Goal: Task Accomplishment & Management: Complete application form

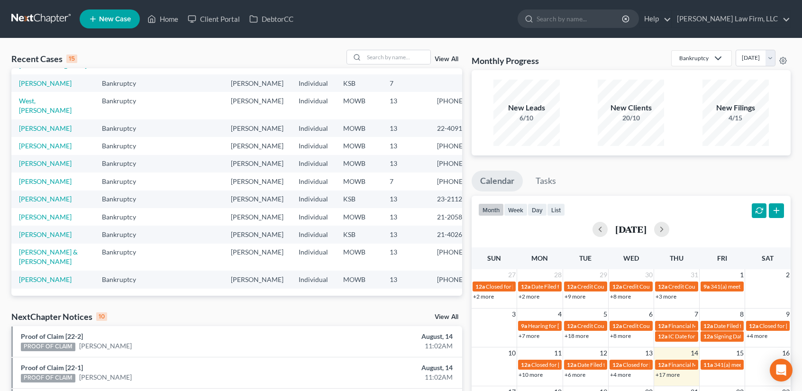
scroll to position [213, 0]
click at [375, 59] on input "search" at bounding box center [397, 57] width 66 height 14
type input "mai"
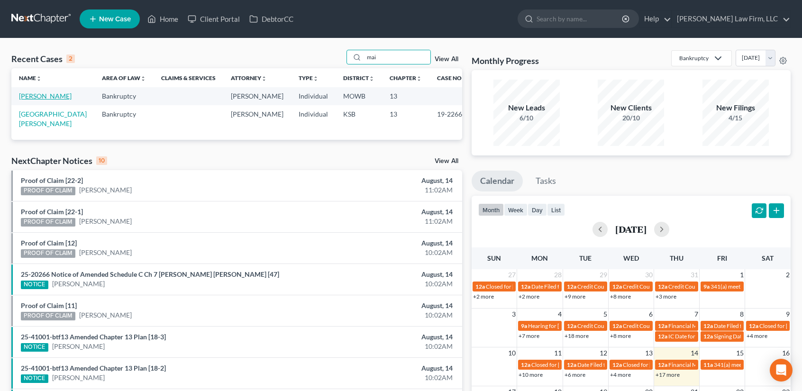
click at [41, 100] on link "[PERSON_NAME]" at bounding box center [45, 96] width 53 height 8
select select "6"
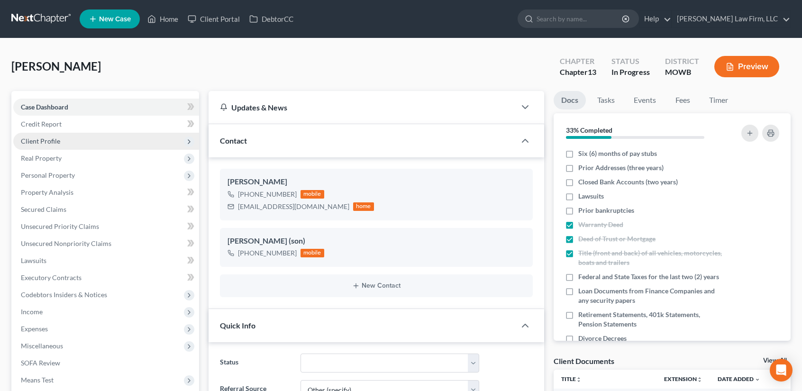
click at [43, 144] on span "Client Profile" at bounding box center [40, 141] width 39 height 8
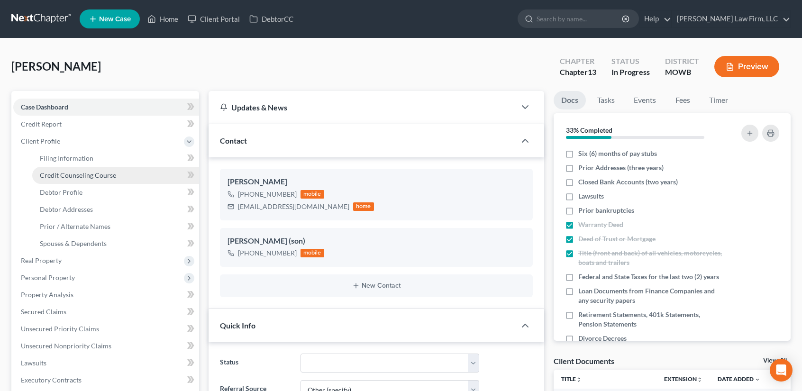
click at [74, 174] on span "Credit Counseling Course" at bounding box center [78, 175] width 76 height 8
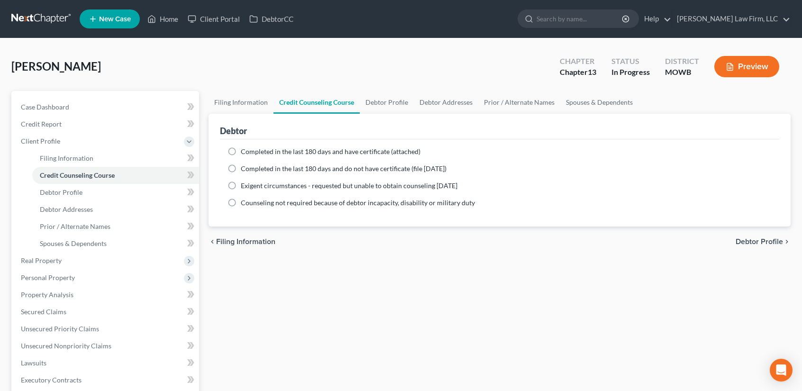
click at [241, 150] on label "Completed in the last 180 days and have certificate (attached)" at bounding box center [331, 151] width 180 height 9
click at [244, 150] on input "Completed in the last 180 days and have certificate (attached)" at bounding box center [247, 150] width 6 height 6
radio input "true"
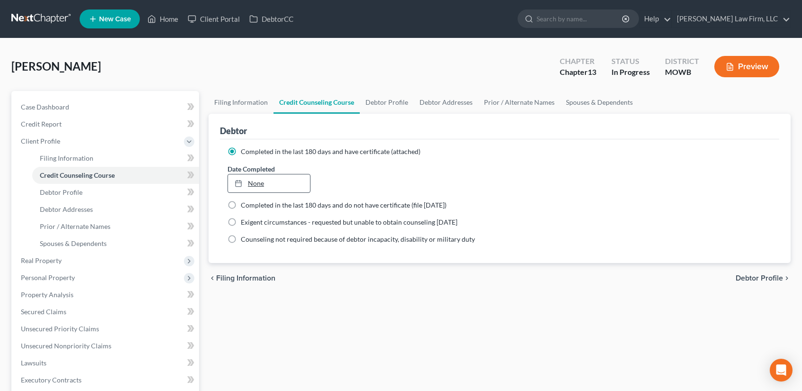
click at [251, 184] on link "None" at bounding box center [269, 183] width 82 height 18
type input "[DATE]"
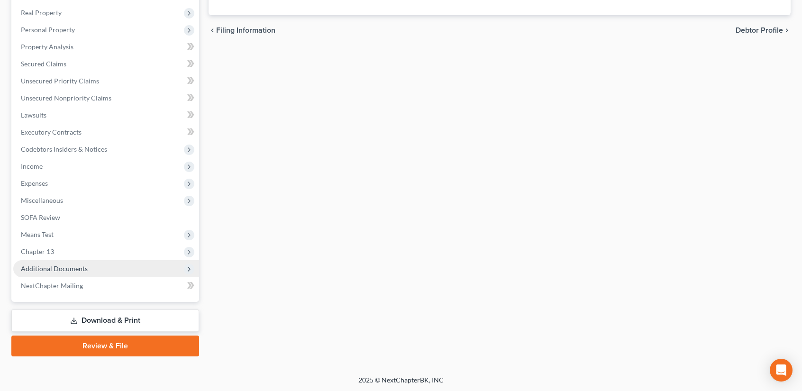
click at [63, 270] on span "Additional Documents" at bounding box center [54, 268] width 67 height 8
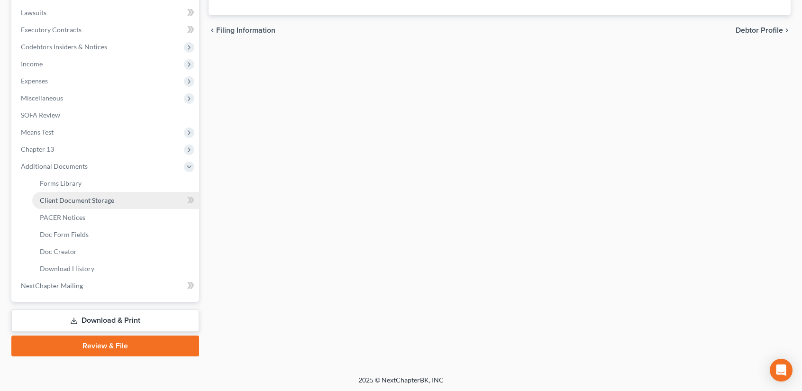
click at [67, 198] on span "Client Document Storage" at bounding box center [77, 200] width 74 height 8
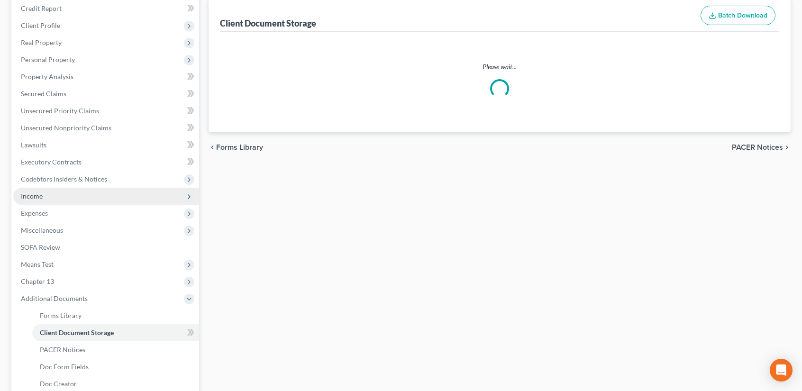
select select "5"
select select "9"
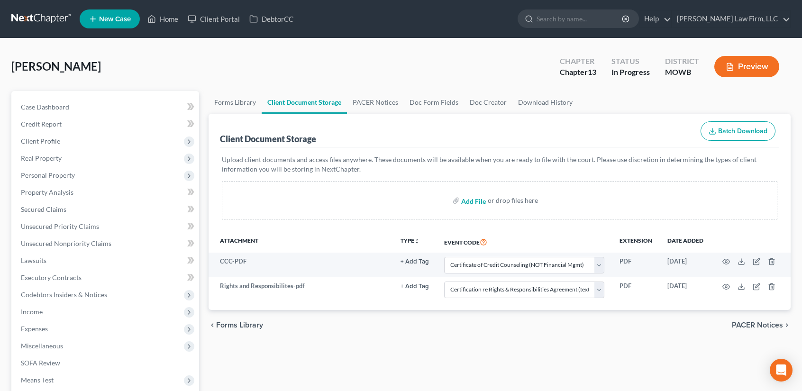
select select "5"
select select "9"
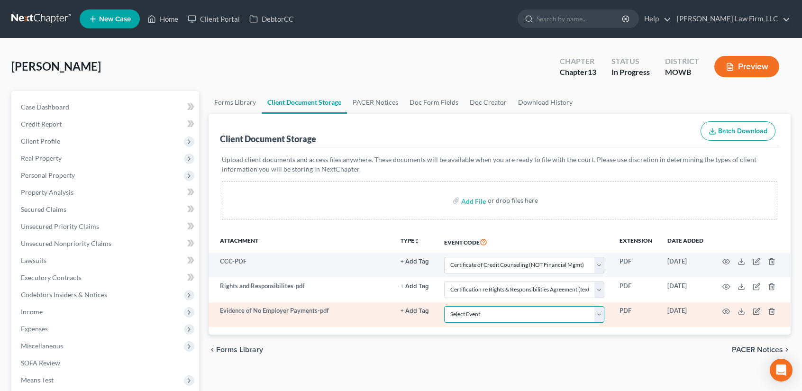
click at [600, 309] on select "Select Event 20 Largest Unsecured Creditors Affidavit re: NO Tax Returns Amende…" at bounding box center [524, 314] width 160 height 17
select select "22"
click at [444, 306] on select "Select Event 20 Largest Unsecured Creditors Affidavit re: NO Tax Returns Amende…" at bounding box center [524, 314] width 160 height 17
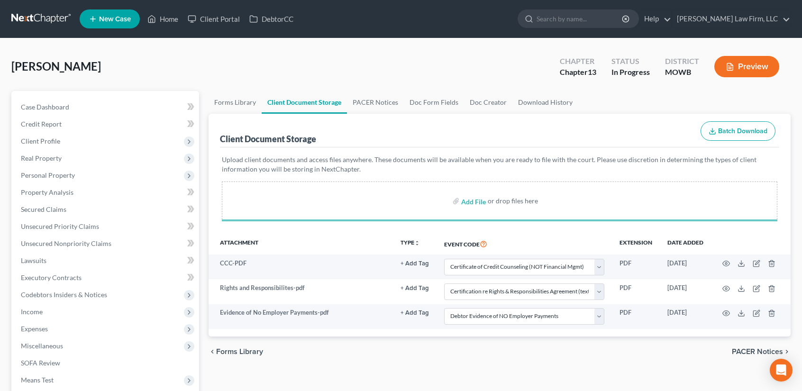
select select "5"
select select "9"
select select "22"
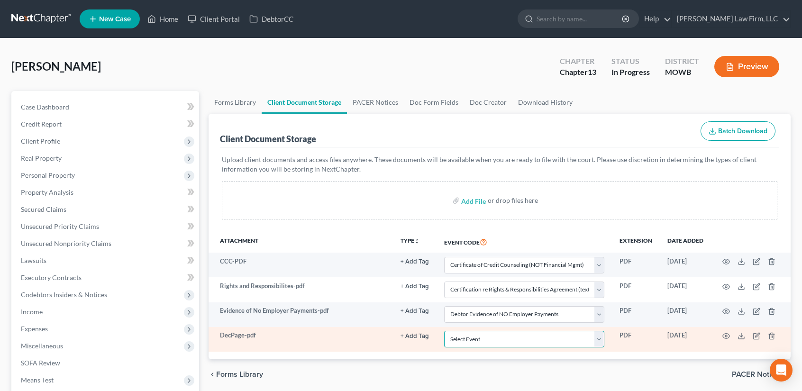
click at [602, 341] on select "Select Event 20 Largest Unsecured Creditors Affidavit re: NO Tax Returns Amende…" at bounding box center [524, 339] width 160 height 17
select select "24"
click at [444, 331] on select "Select Event 20 Largest Unsecured Creditors Affidavit re: NO Tax Returns Amende…" at bounding box center [524, 339] width 160 height 17
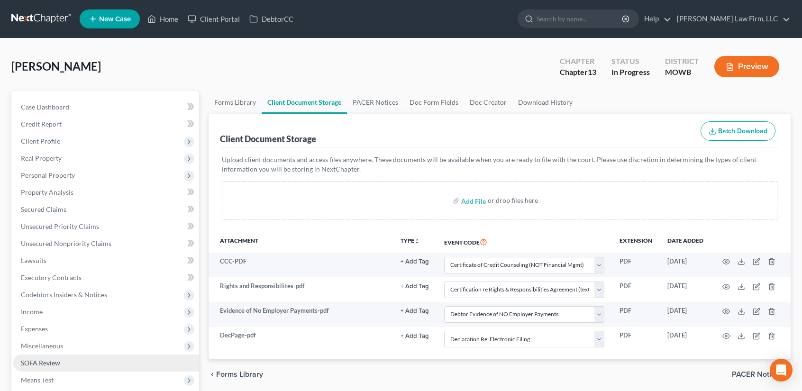
select select "5"
select select "9"
select select "22"
select select "24"
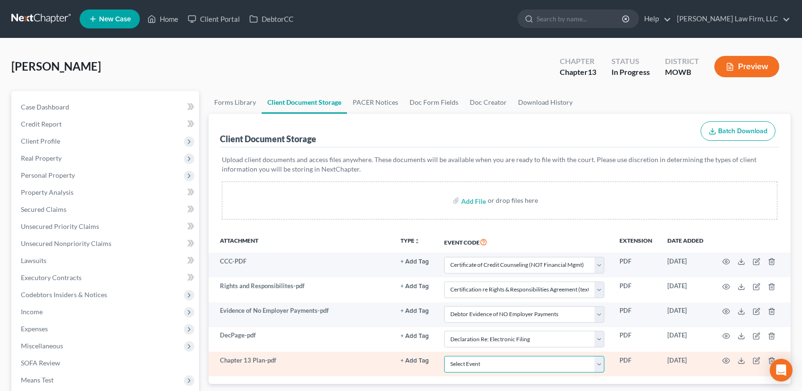
click at [535, 365] on select "Select Event 20 Largest Unsecured Creditors Affidavit re: NO Tax Returns Amende…" at bounding box center [524, 364] width 160 height 17
select select "18"
click at [444, 356] on select "Select Event 20 Largest Unsecured Creditors Affidavit re: NO Tax Returns Amende…" at bounding box center [524, 364] width 160 height 17
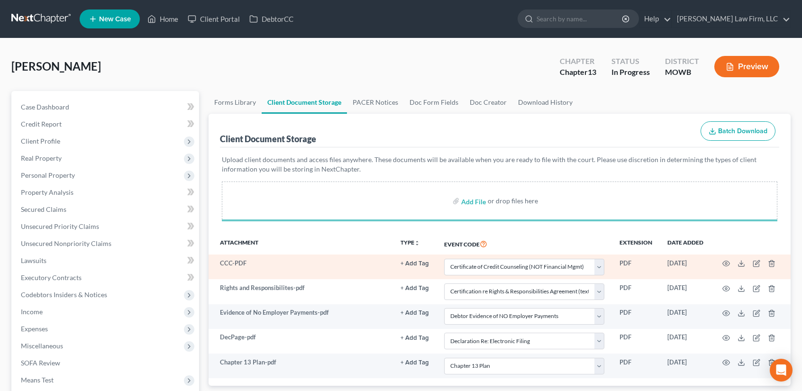
select select "5"
select select "9"
select select "22"
select select "24"
select select "18"
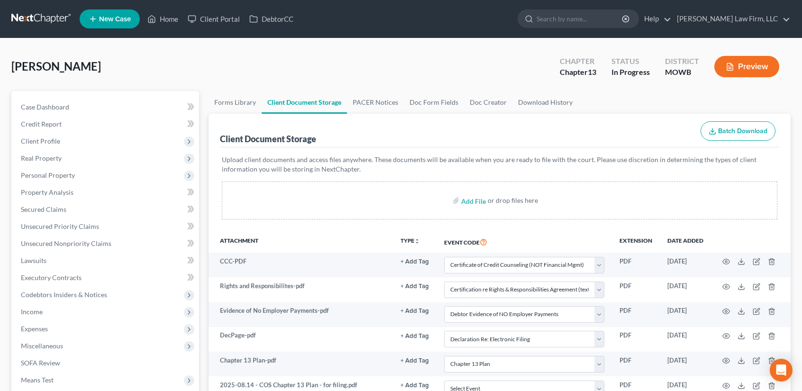
scroll to position [248, 0]
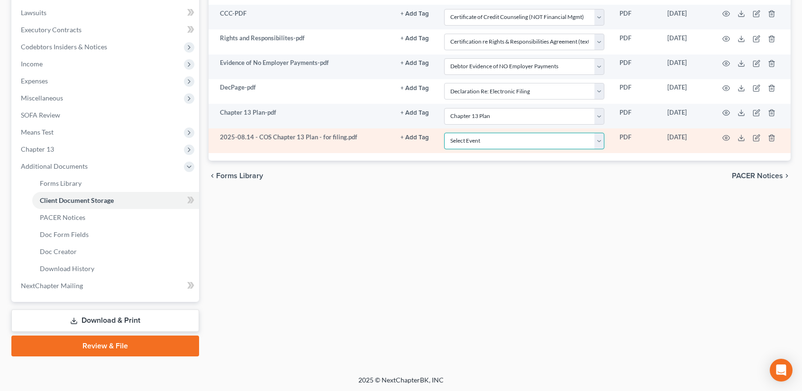
click at [598, 136] on select "Select Event 20 Largest Unsecured Creditors Affidavit re: NO Tax Returns Amende…" at bounding box center [524, 141] width 160 height 17
select select "7"
click at [444, 133] on select "Select Event 20 Largest Unsecured Creditors Affidavit re: NO Tax Returns Amende…" at bounding box center [524, 141] width 160 height 17
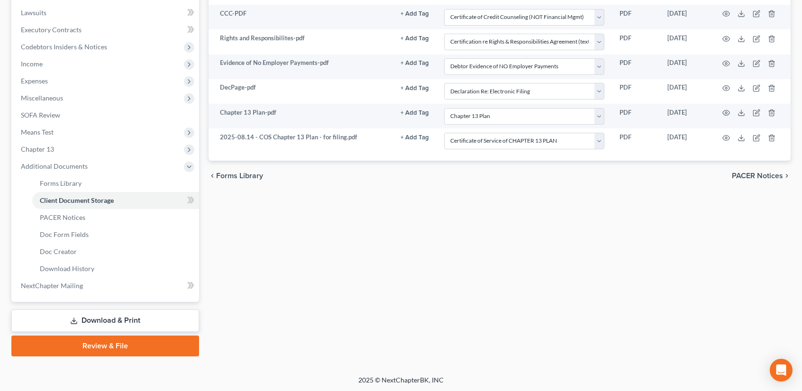
click at [95, 348] on link "Review & File" at bounding box center [105, 345] width 188 height 21
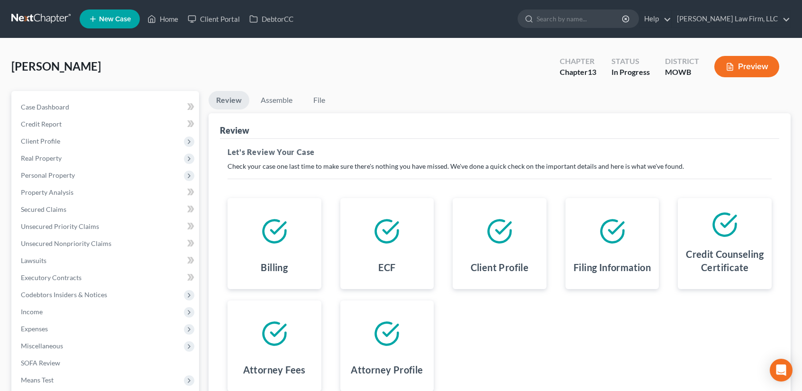
scroll to position [145, 0]
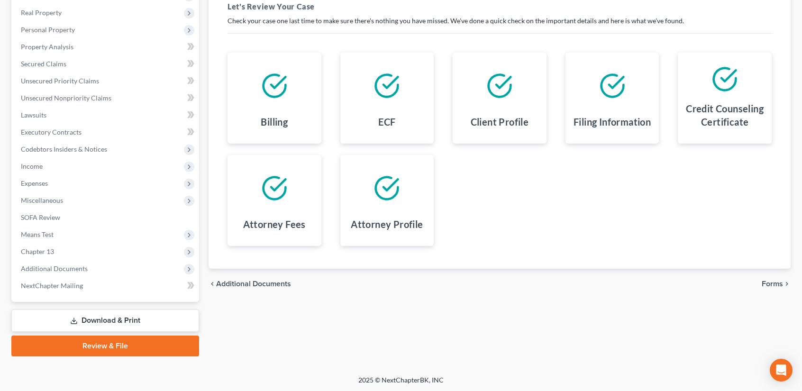
click at [772, 284] on span "Forms" at bounding box center [771, 284] width 21 height 8
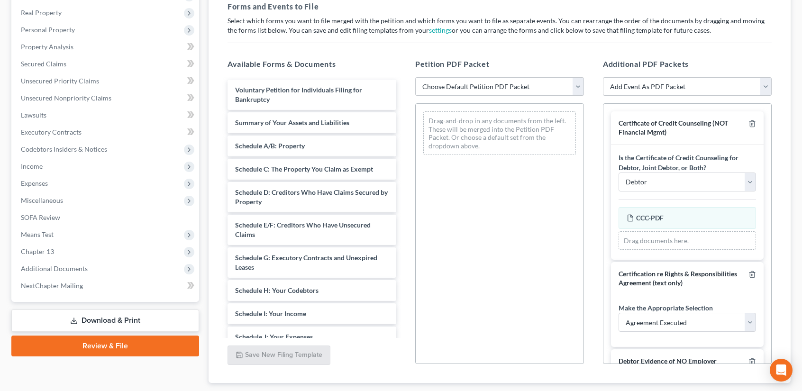
click at [577, 86] on select "Choose Default Petition PDF Packet Complete Bankruptcy Petition (all forms and …" at bounding box center [499, 86] width 169 height 19
select select "0"
click at [415, 77] on select "Choose Default Petition PDF Packet Complete Bankruptcy Petition (all forms and …" at bounding box center [499, 86] width 169 height 19
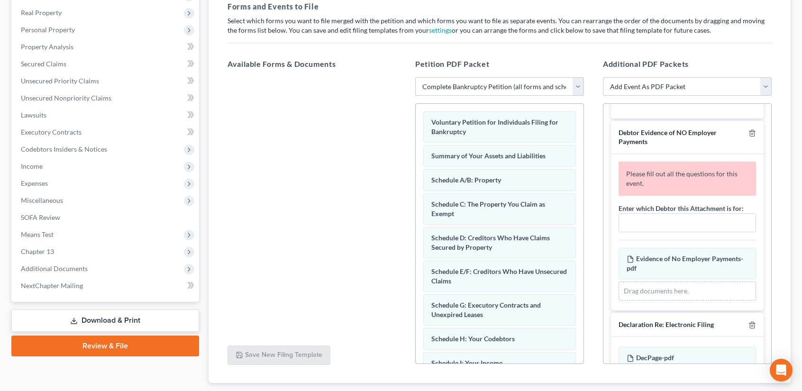
scroll to position [234, 0]
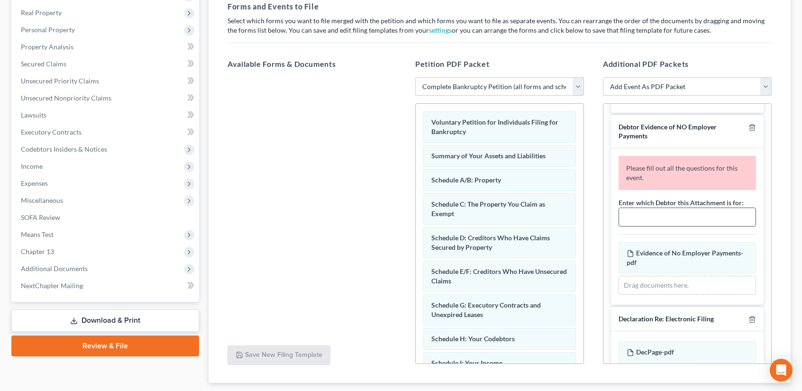
click at [648, 214] on input "text" at bounding box center [687, 217] width 136 height 18
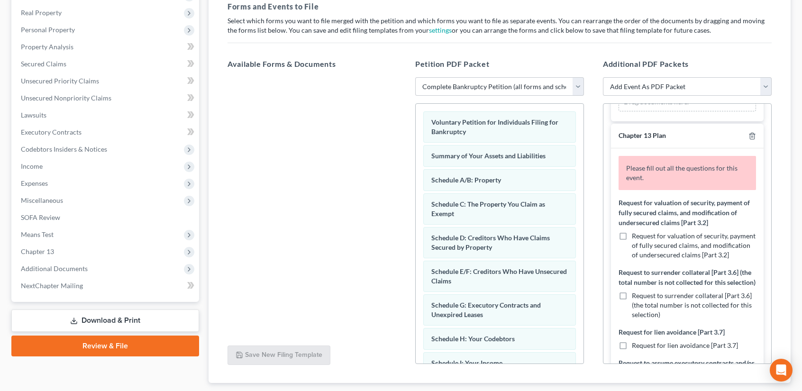
scroll to position [472, 0]
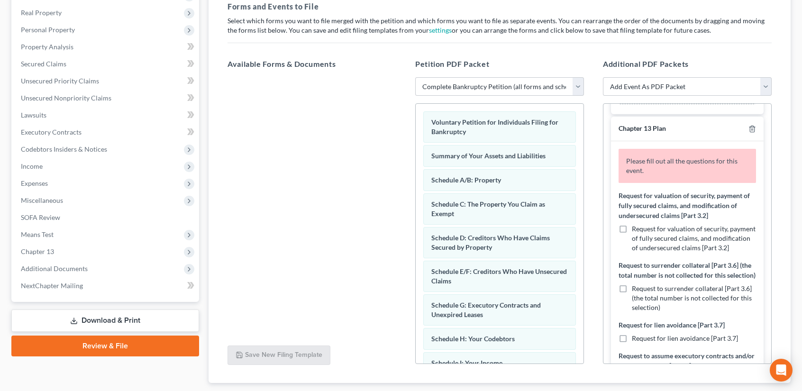
type input "Debtor"
click at [631, 224] on label "Request for valuation of security, payment of fully secured claims, and modific…" at bounding box center [693, 238] width 124 height 28
click at [635, 224] on input "Request for valuation of security, payment of fully secured claims, and modific…" at bounding box center [638, 227] width 6 height 6
checkbox input "true"
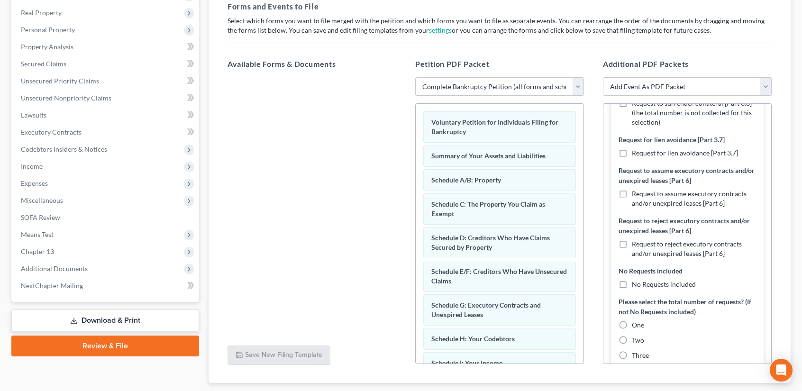
scroll to position [662, 0]
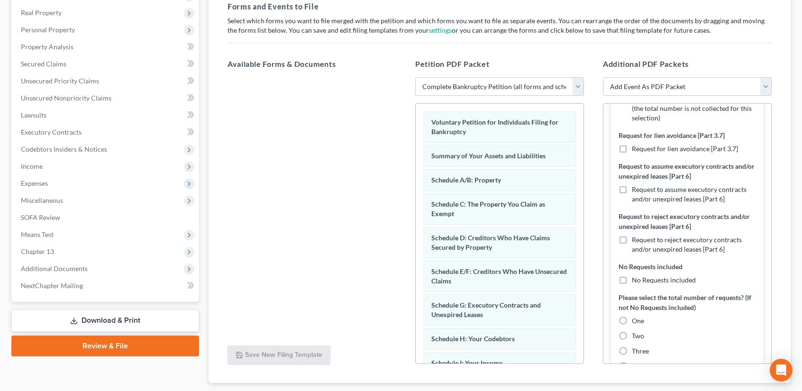
click at [631, 325] on label "One" at bounding box center [637, 320] width 12 height 9
click at [635, 322] on input "One" at bounding box center [638, 319] width 6 height 6
radio input "true"
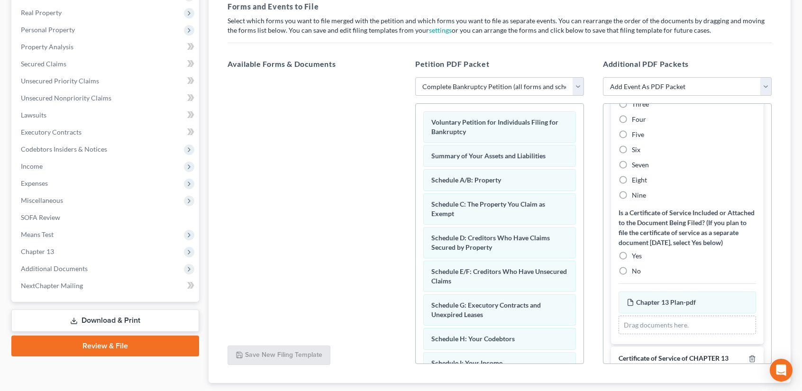
scroll to position [923, 0]
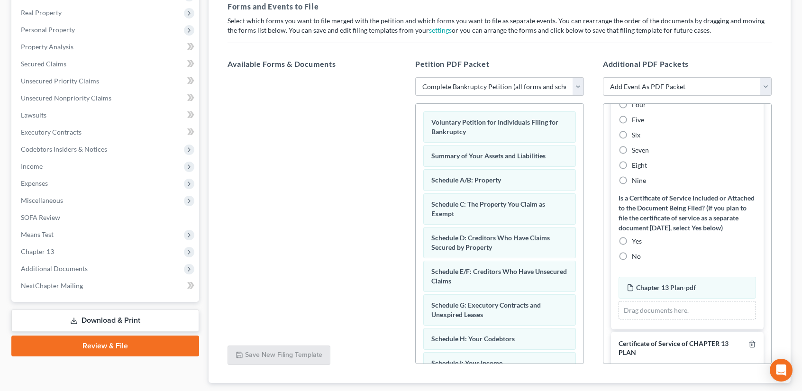
click at [631, 246] on label "Yes" at bounding box center [636, 240] width 10 height 9
click at [635, 243] on input "Yes" at bounding box center [638, 239] width 6 height 6
radio input "true"
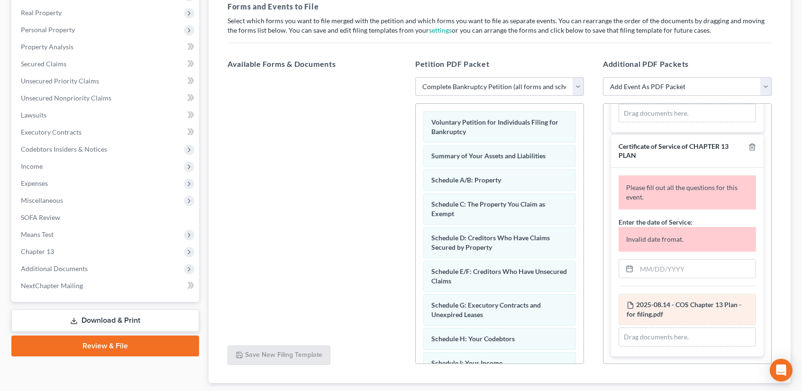
scroll to position [1090, 0]
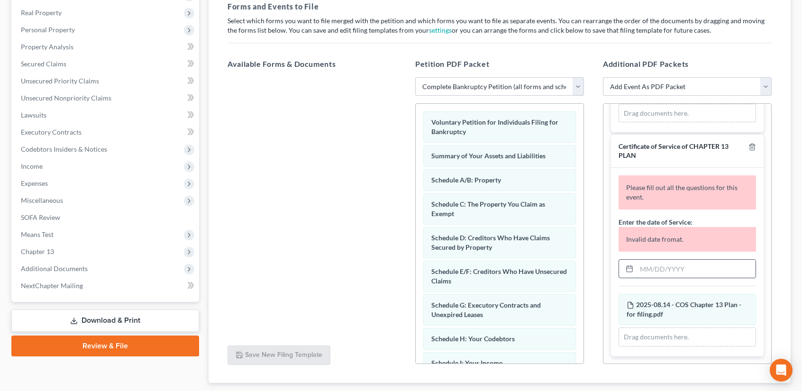
click at [658, 271] on input "text" at bounding box center [695, 269] width 119 height 18
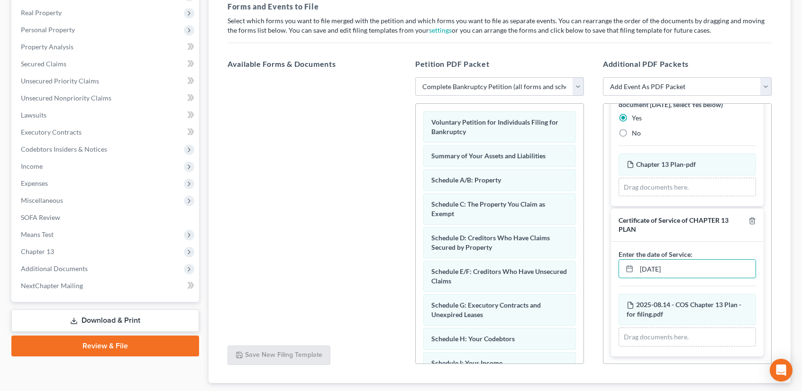
scroll to position [203, 0]
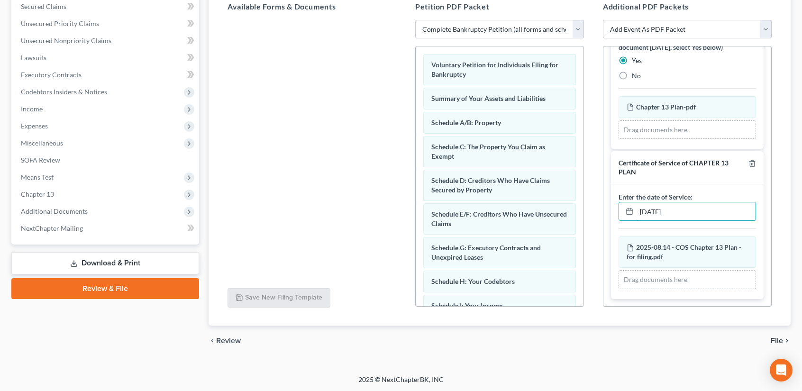
type input "[DATE]"
click at [768, 338] on div "chevron_left Review File chevron_right" at bounding box center [499, 340] width 582 height 30
click at [775, 338] on span "File" at bounding box center [776, 341] width 12 height 8
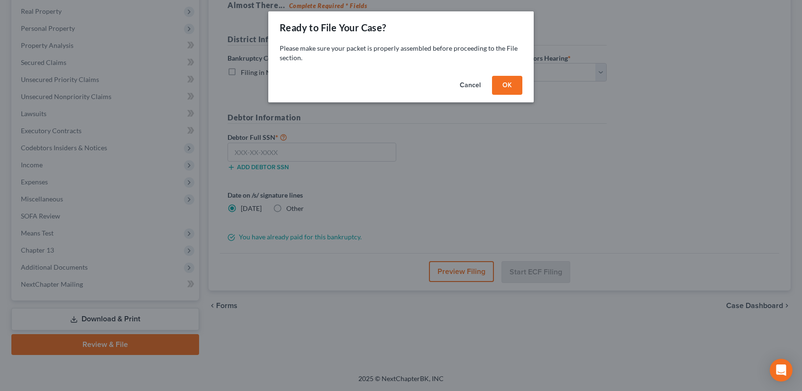
scroll to position [145, 0]
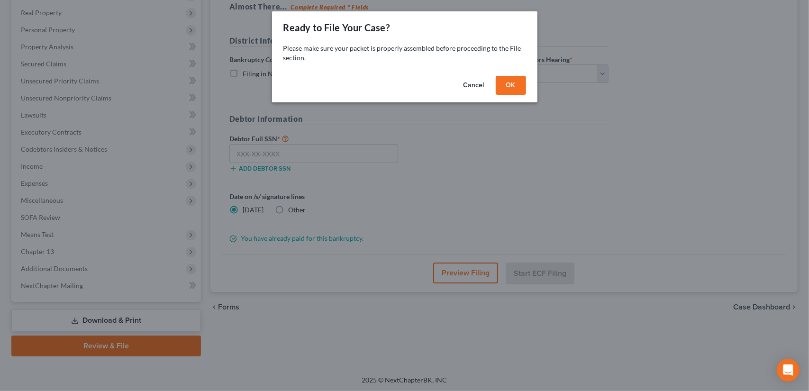
click at [514, 88] on button "OK" at bounding box center [511, 85] width 30 height 19
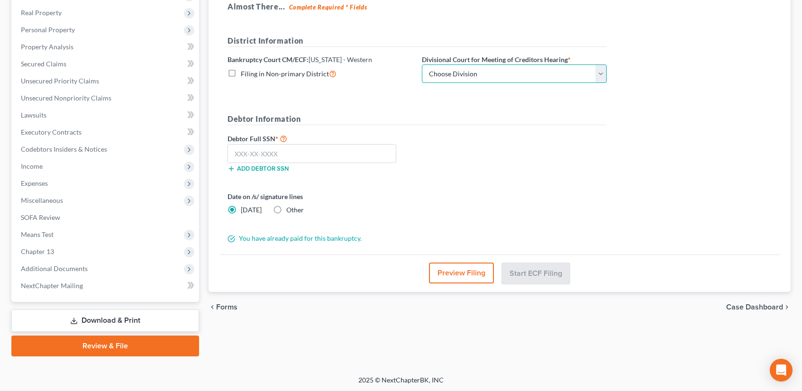
click at [436, 73] on select "Choose Division Central Southern Southwestern St. [PERSON_NAME]" at bounding box center [514, 73] width 185 height 19
select select "4"
click at [422, 64] on select "Choose Division Central Southern Southwestern St. [PERSON_NAME]" at bounding box center [514, 73] width 185 height 19
click at [269, 153] on input "text" at bounding box center [311, 153] width 169 height 19
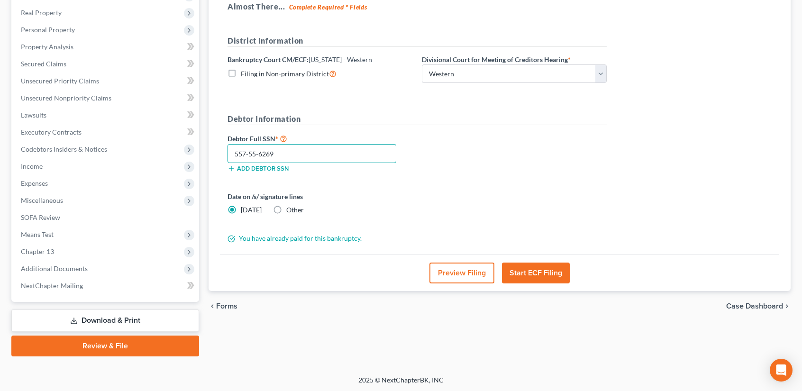
type input "557-55-6269"
click at [539, 273] on button "Start ECF Filing" at bounding box center [536, 272] width 68 height 21
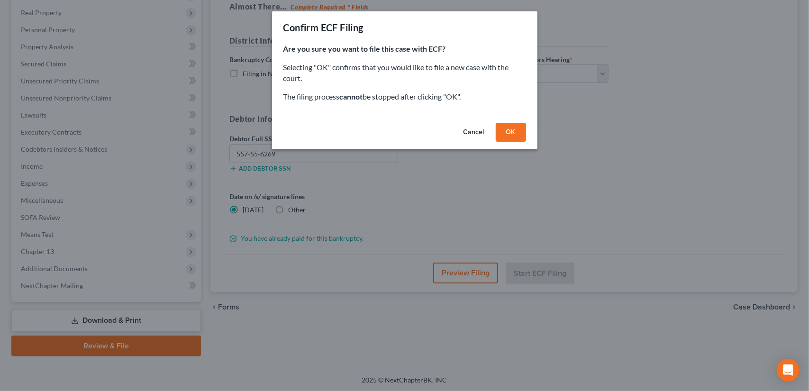
click at [513, 133] on button "OK" at bounding box center [511, 132] width 30 height 19
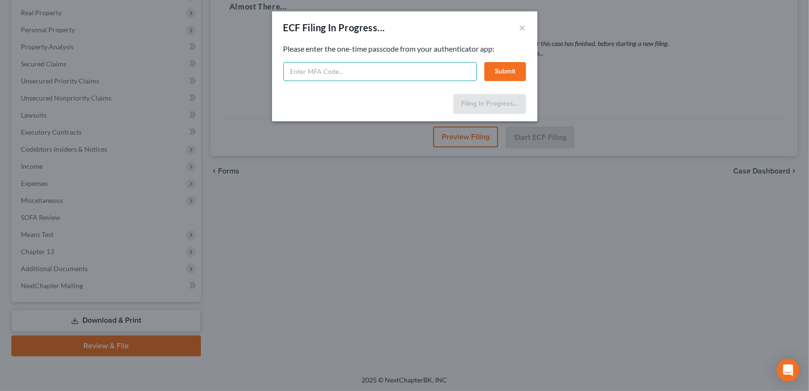
click at [371, 74] on input "text" at bounding box center [379, 71] width 193 height 19
type input "892877"
click at [508, 70] on button "Submit" at bounding box center [505, 71] width 42 height 19
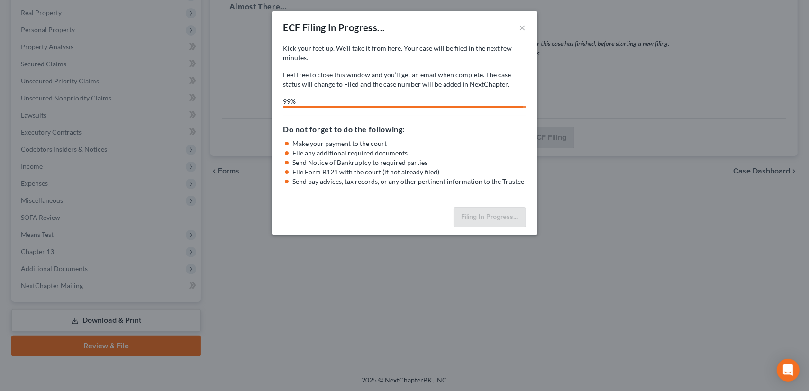
select select "4"
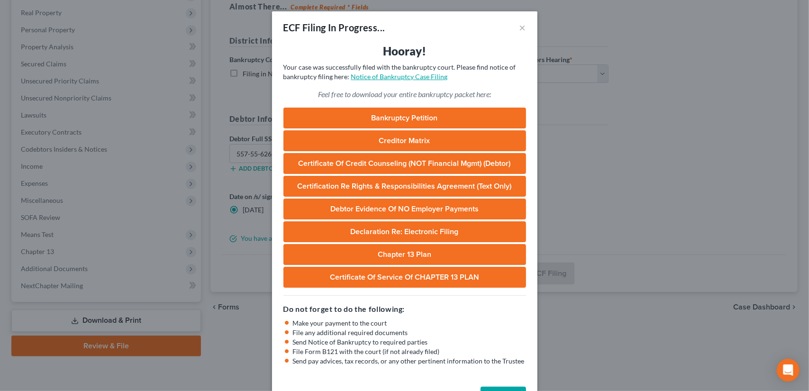
click at [412, 76] on link "Notice of Bankruptcy Case Filing" at bounding box center [399, 76] width 97 height 8
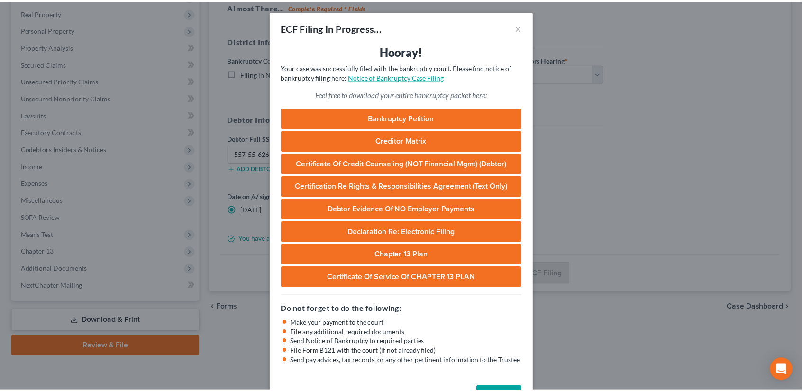
scroll to position [33, 0]
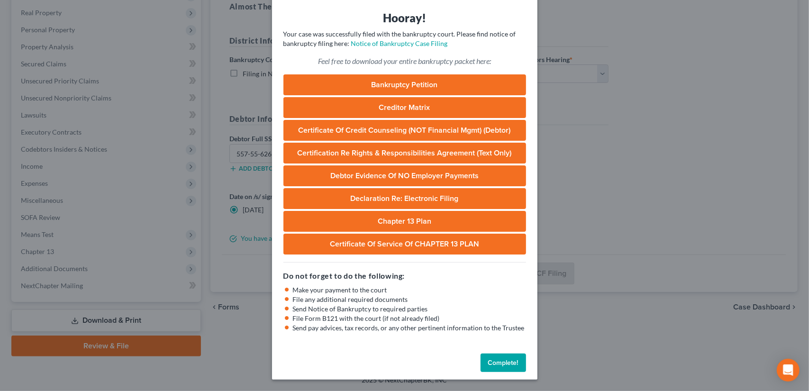
click at [498, 363] on button "Complete!" at bounding box center [502, 362] width 45 height 19
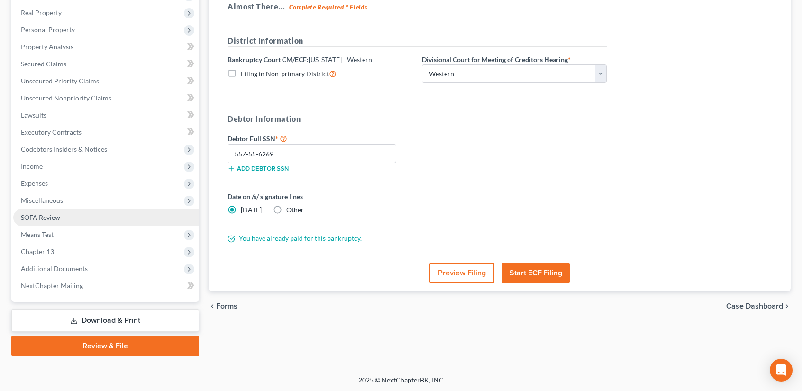
scroll to position [0, 0]
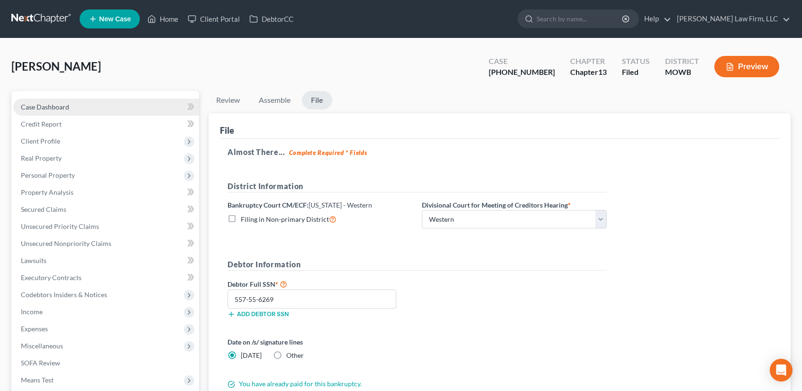
click at [45, 103] on span "Case Dashboard" at bounding box center [45, 107] width 48 height 8
select select "3"
select select "6"
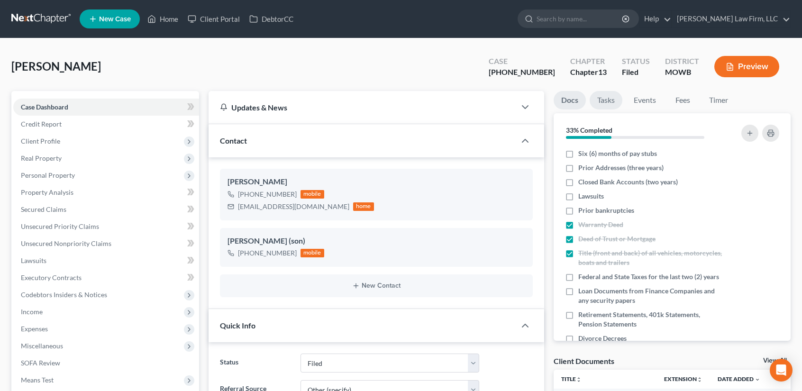
click at [612, 103] on link "Tasks" at bounding box center [605, 100] width 33 height 18
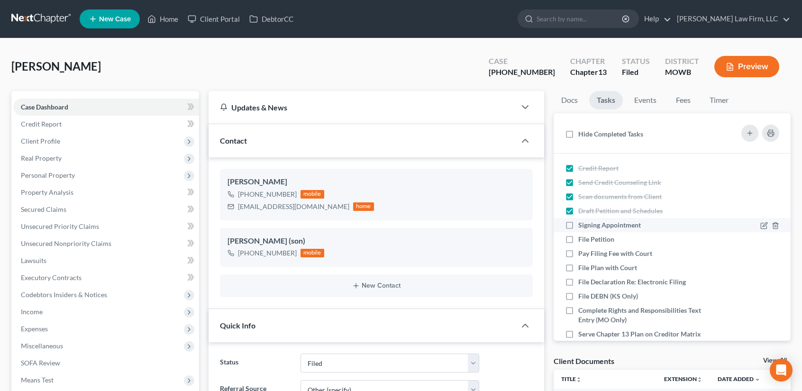
click at [578, 223] on label "Signing Appointment" at bounding box center [613, 224] width 70 height 9
click at [582, 223] on input "Signing Appointment" at bounding box center [585, 223] width 6 height 6
checkbox input "true"
click at [578, 241] on label "File Petition" at bounding box center [600, 238] width 44 height 9
click at [582, 241] on input "File Petition" at bounding box center [585, 237] width 6 height 6
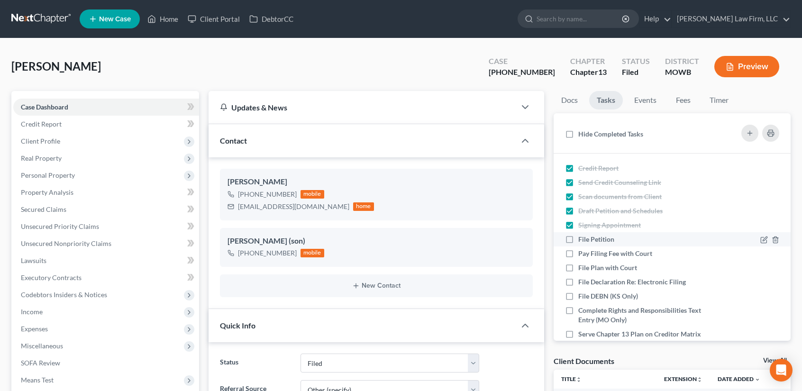
checkbox input "true"
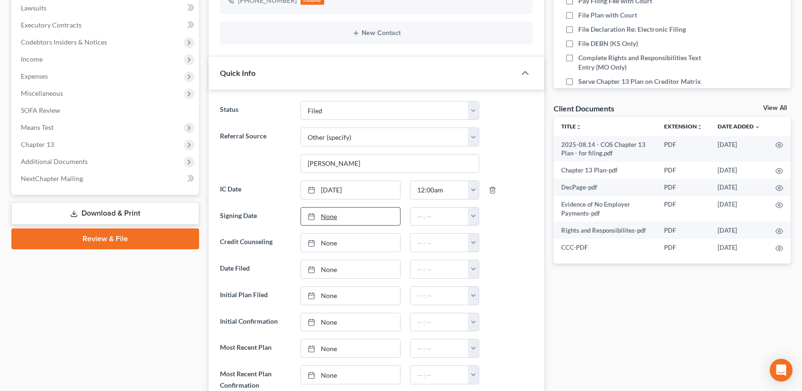
type input "[DATE]"
click at [329, 215] on link "[DATE]" at bounding box center [350, 216] width 99 height 18
drag, startPoint x: 379, startPoint y: 321, endPoint x: 441, endPoint y: 261, distance: 86.4
click at [475, 214] on button "button" at bounding box center [473, 216] width 11 height 18
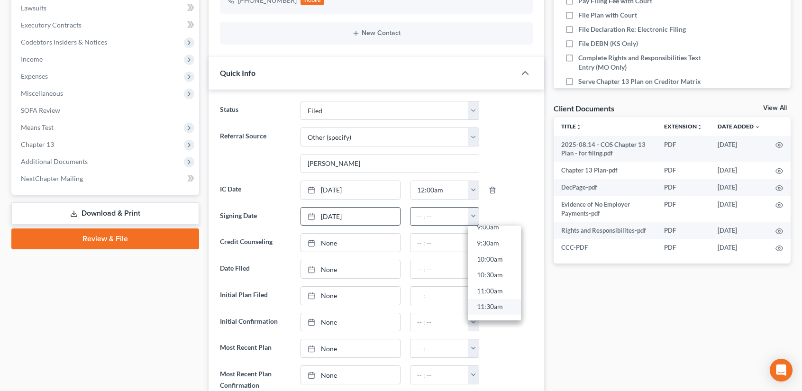
click at [482, 298] on link "11:30am" at bounding box center [494, 306] width 53 height 16
type input "11:30am"
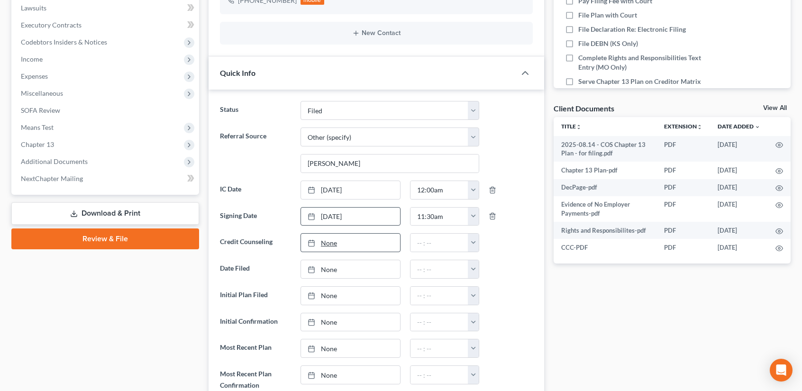
type input "[DATE]"
click at [326, 239] on link "None" at bounding box center [350, 243] width 99 height 18
click at [477, 244] on button "button" at bounding box center [473, 243] width 11 height 18
click at [495, 263] on link "12:00am" at bounding box center [494, 263] width 53 height 16
type input "12:00am"
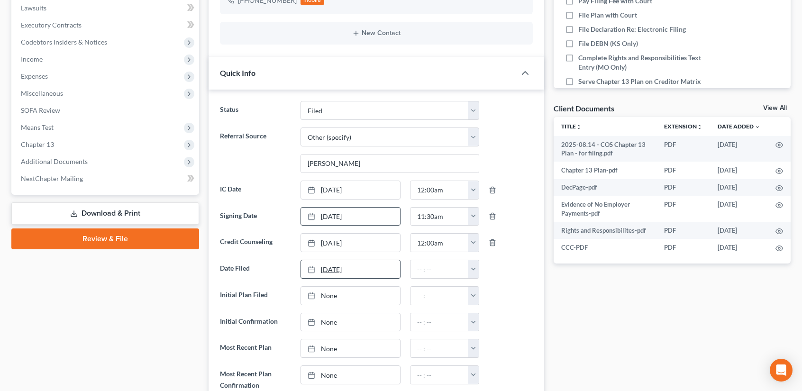
click at [329, 266] on link "[DATE]" at bounding box center [350, 269] width 99 height 18
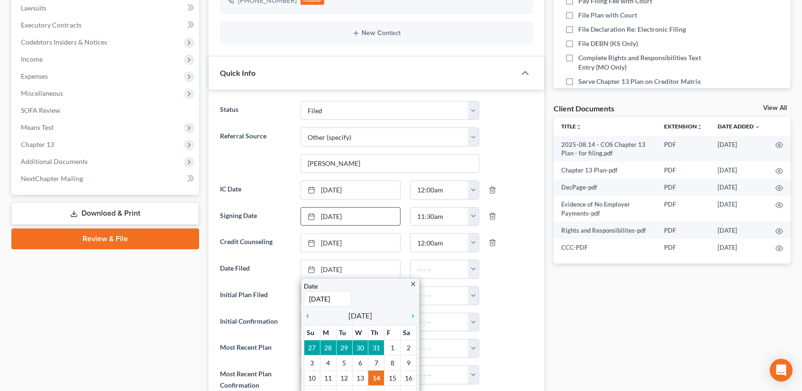
drag, startPoint x: 375, startPoint y: 372, endPoint x: 405, endPoint y: 352, distance: 35.5
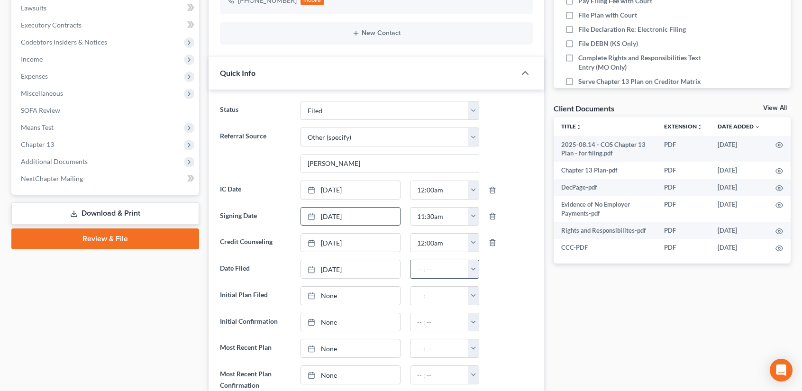
click at [474, 267] on button "button" at bounding box center [473, 269] width 11 height 18
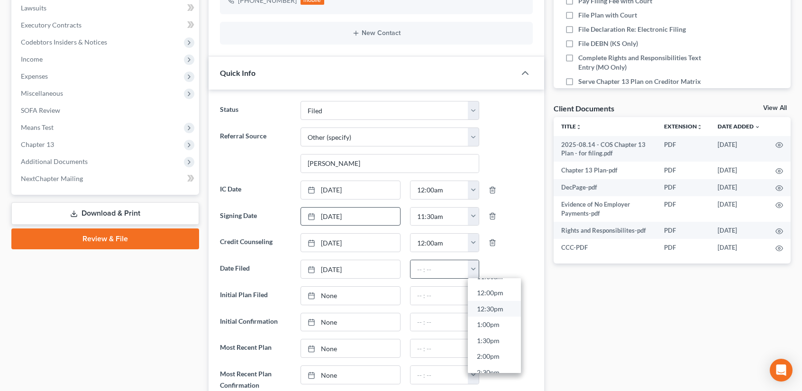
click at [498, 304] on link "12:30pm" at bounding box center [494, 309] width 53 height 16
type input "12:30pm"
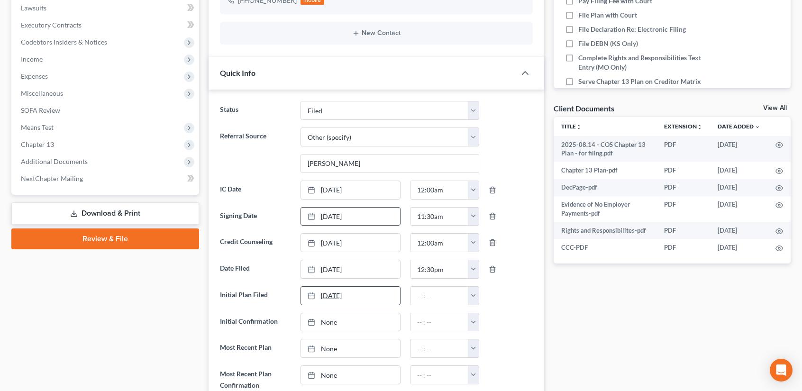
click at [325, 292] on link "[DATE]" at bounding box center [350, 296] width 99 height 18
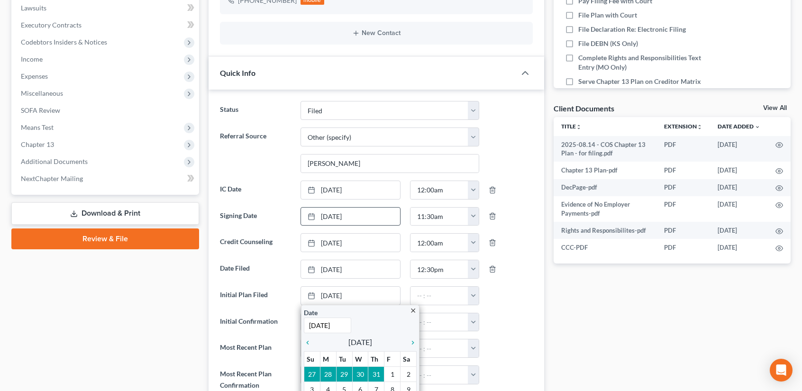
scroll to position [505, 0]
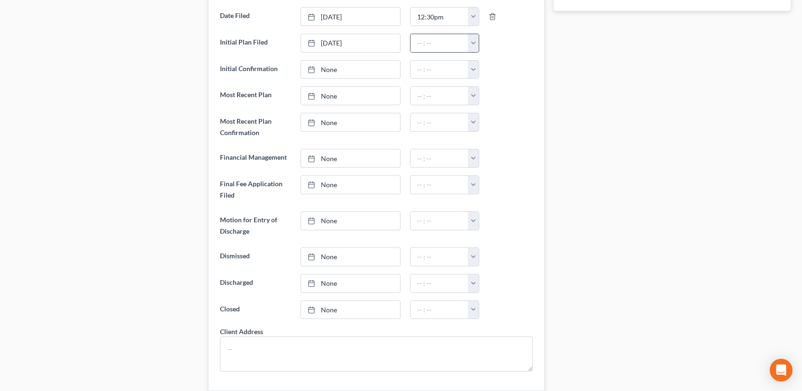
click at [475, 36] on button "button" at bounding box center [473, 43] width 11 height 18
click at [496, 115] on link "12:30pm" at bounding box center [494, 121] width 53 height 16
type input "12:30pm"
click at [327, 93] on link "None" at bounding box center [350, 96] width 99 height 18
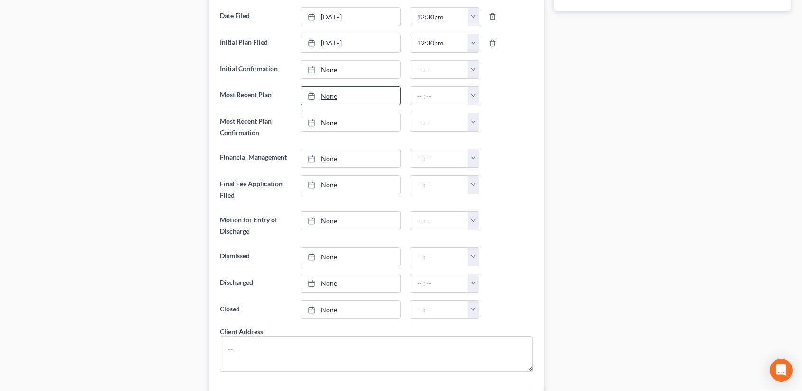
type input "[DATE]"
click at [477, 90] on button "button" at bounding box center [473, 96] width 11 height 18
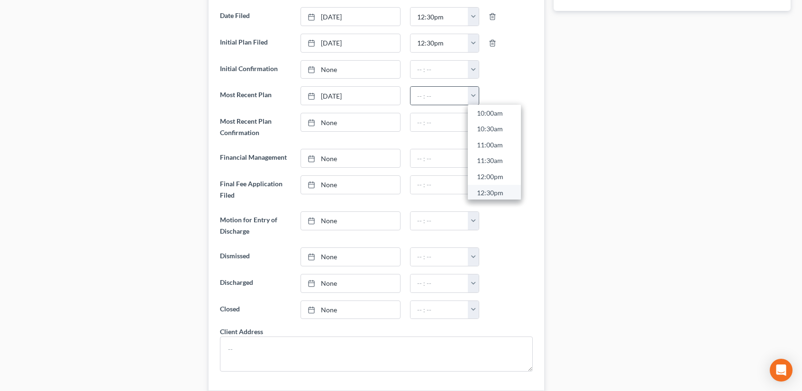
scroll to position [322, 0]
click at [505, 184] on link "12:30pm" at bounding box center [494, 192] width 53 height 16
type input "12:30pm"
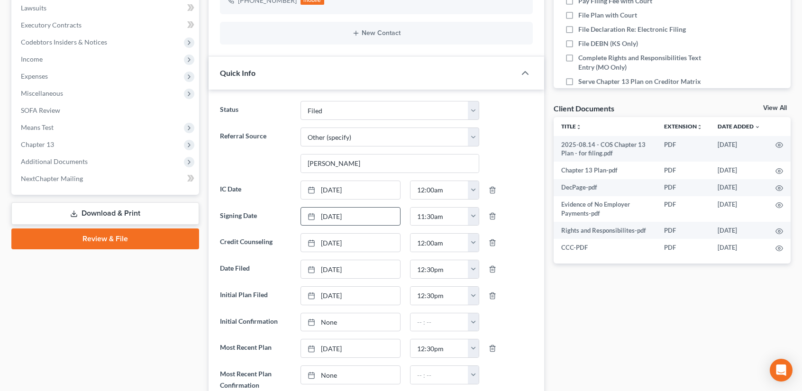
scroll to position [0, 0]
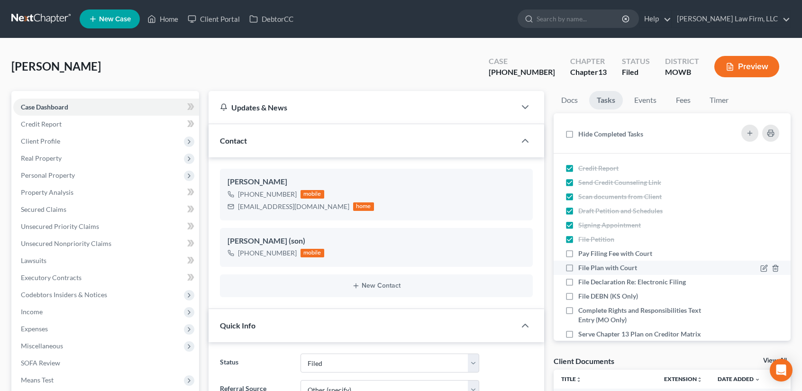
click at [578, 268] on label "File Plan with Court" at bounding box center [611, 267] width 66 height 9
click at [582, 268] on input "File Plan with Court" at bounding box center [585, 266] width 6 height 6
checkbox input "true"
click at [578, 278] on label "File Declaration Re: Electronic Filing" at bounding box center [635, 281] width 115 height 9
click at [582, 278] on input "File Declaration Re: Electronic Filing" at bounding box center [585, 280] width 6 height 6
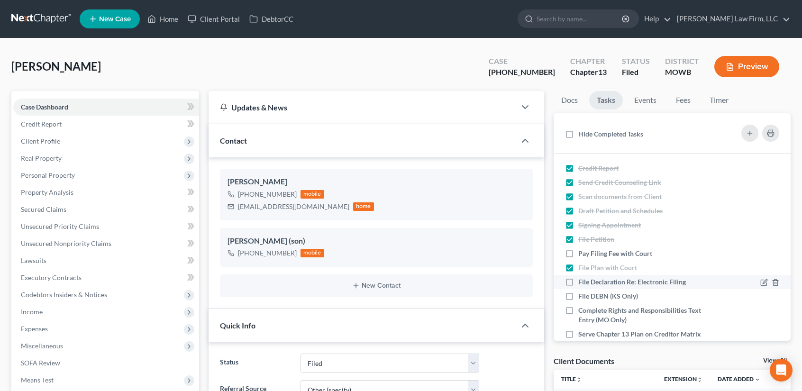
checkbox input "true"
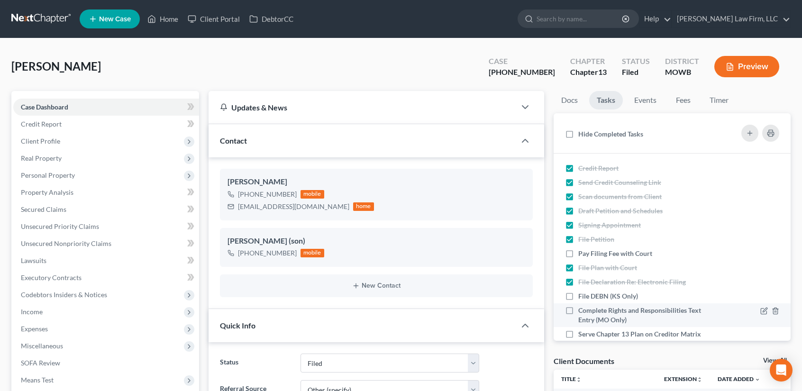
click at [578, 312] on label "Complete Rights and Responsibilities Text Entry (MO Only)" at bounding box center [645, 315] width 134 height 19
click at [582, 312] on input "Complete Rights and Responsibilities Text Entry (MO Only)" at bounding box center [585, 309] width 6 height 6
checkbox input "true"
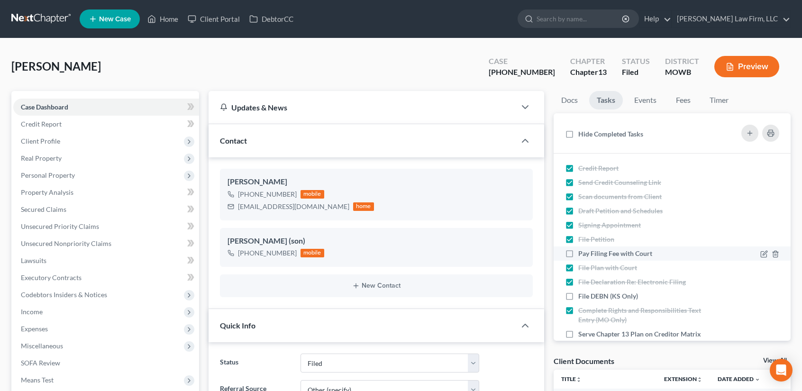
click at [578, 251] on label "Pay Filing Fee with Court" at bounding box center [618, 253] width 81 height 9
click at [582, 251] on input "Pay Filing Fee with Court" at bounding box center [585, 252] width 6 height 6
checkbox input "true"
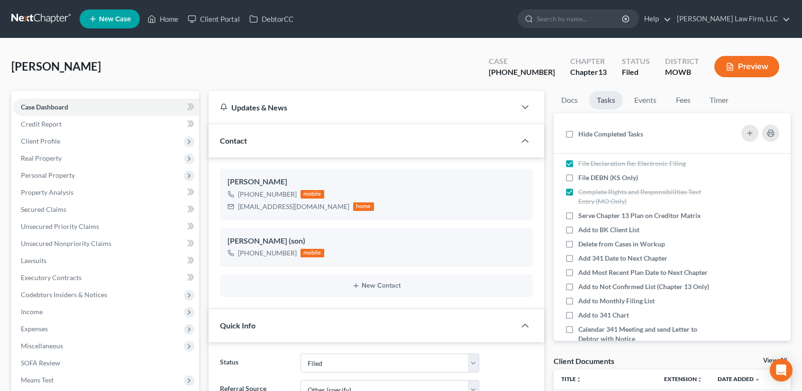
scroll to position [123, 0]
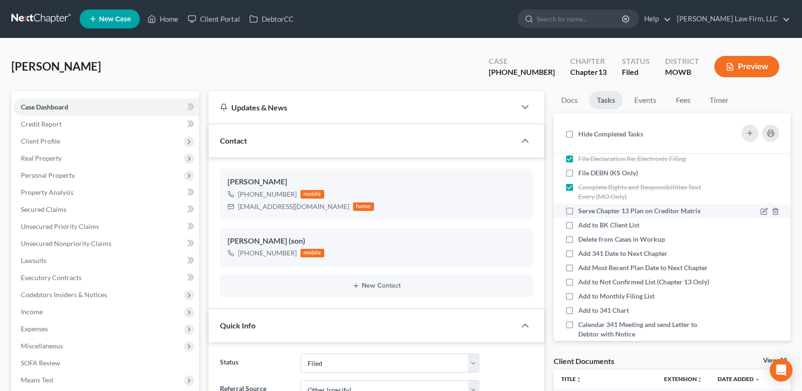
click at [578, 210] on label "Serve Chapter 13 Plan on Creditor Matrix" at bounding box center [643, 210] width 130 height 9
click at [582, 210] on input "Serve Chapter 13 Plan on Creditor Matrix" at bounding box center [585, 209] width 6 height 6
checkbox input "true"
click at [578, 224] on label "Add to BK Client List" at bounding box center [612, 224] width 69 height 9
click at [582, 224] on input "Add to BK Client List" at bounding box center [585, 223] width 6 height 6
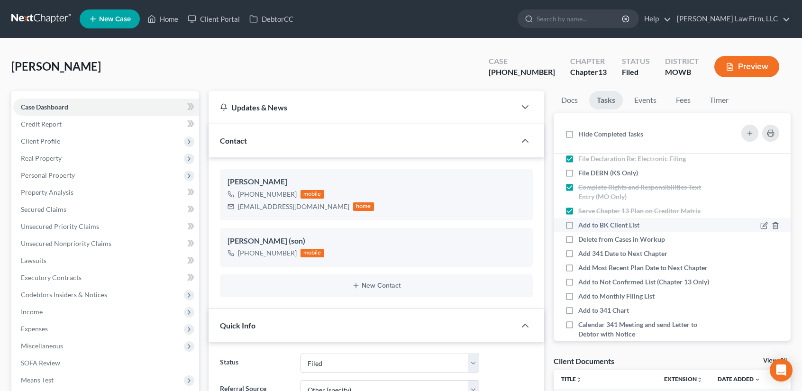
checkbox input "true"
click at [578, 238] on label "Delete from Cases in Workup" at bounding box center [625, 238] width 94 height 9
click at [582, 238] on input "Delete from Cases in Workup" at bounding box center [585, 237] width 6 height 6
checkbox input "true"
click at [578, 254] on label "Add 341 Date to Next Chapter" at bounding box center [626, 253] width 97 height 9
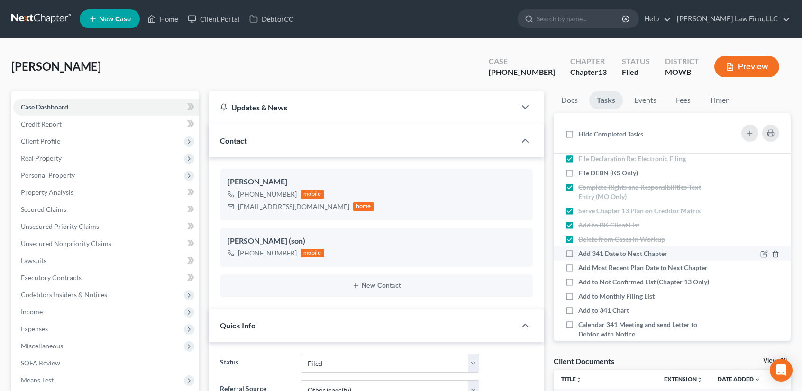
click at [582, 254] on input "Add 341 Date to Next Chapter" at bounding box center [585, 252] width 6 height 6
checkbox input "true"
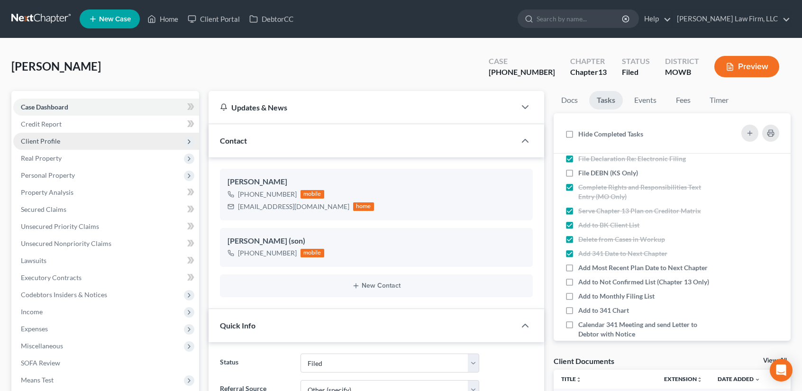
drag, startPoint x: 41, startPoint y: 136, endPoint x: 51, endPoint y: 138, distance: 9.8
click at [41, 136] on span "Client Profile" at bounding box center [106, 141] width 186 height 17
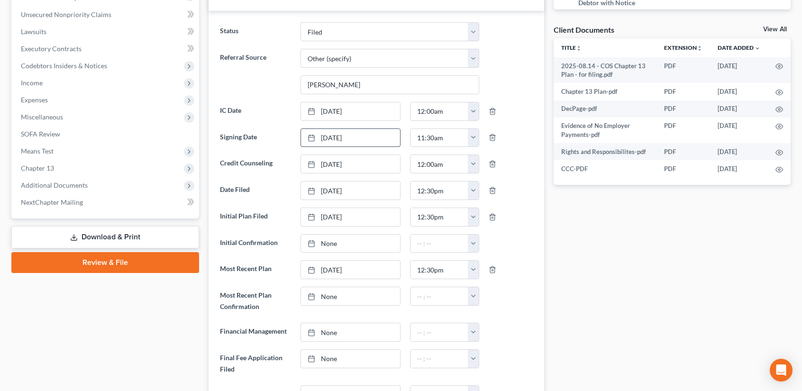
scroll to position [0, 0]
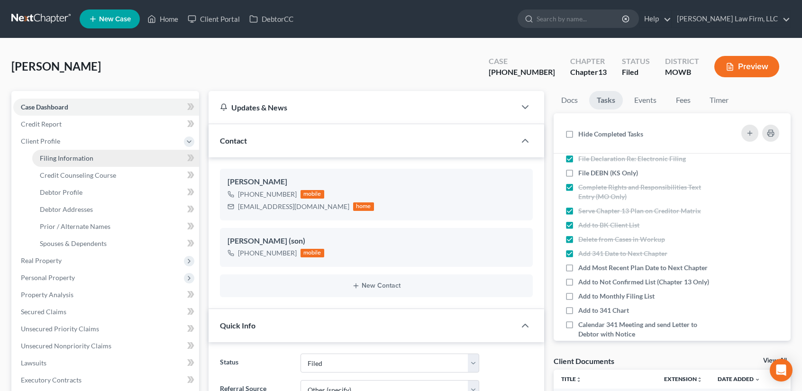
click at [75, 159] on span "Filing Information" at bounding box center [67, 158] width 54 height 8
select select "1"
select select "0"
select select "3"
select select "26"
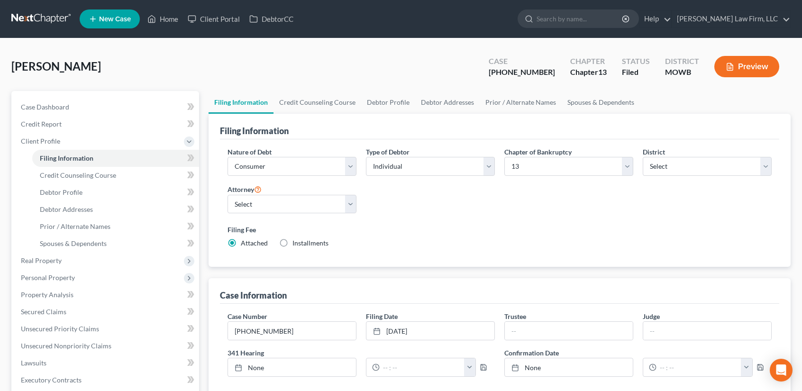
scroll to position [248, 0]
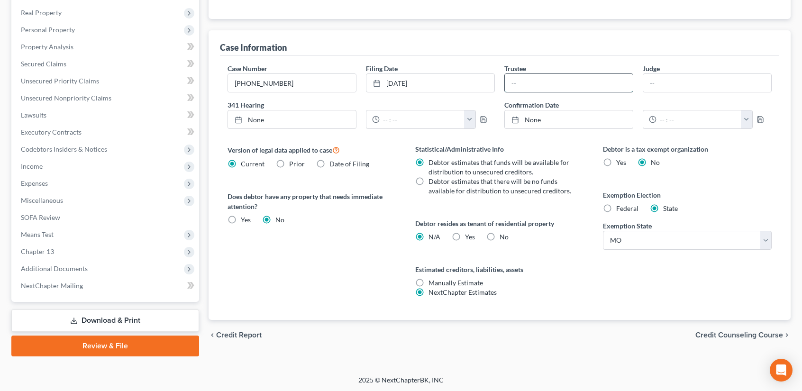
click at [515, 81] on input "text" at bounding box center [569, 83] width 128 height 18
type input "[PERSON_NAME]"
type input "[DATE]"
click at [250, 116] on link "None" at bounding box center [292, 119] width 128 height 18
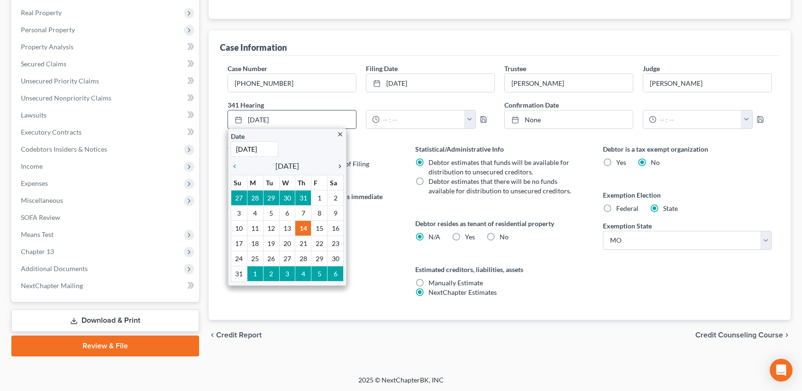
click at [341, 164] on icon "chevron_right" at bounding box center [337, 166] width 12 height 8
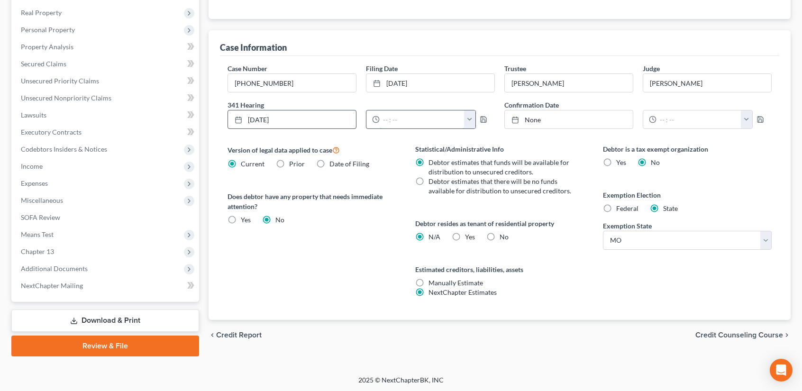
click at [383, 117] on input "text" at bounding box center [421, 119] width 85 height 18
type input "2:00 PM"
click at [482, 120] on polyline "button" at bounding box center [482, 121] width 3 height 2
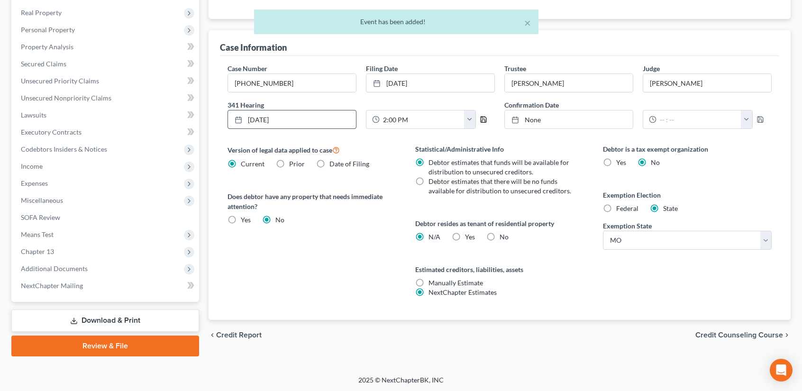
scroll to position [0, 0]
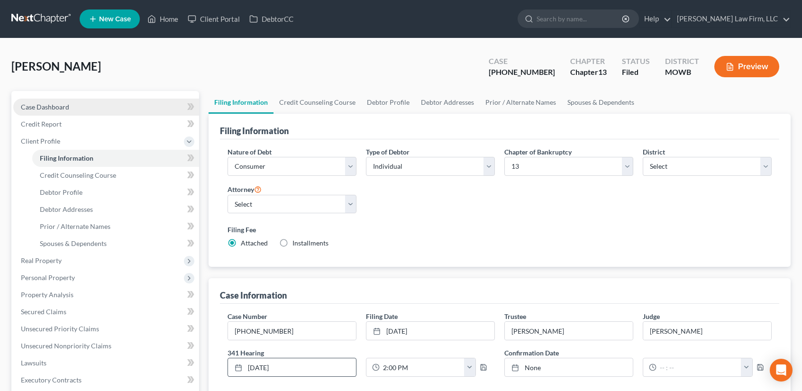
click at [52, 104] on span "Case Dashboard" at bounding box center [45, 107] width 48 height 8
select select "3"
select select "6"
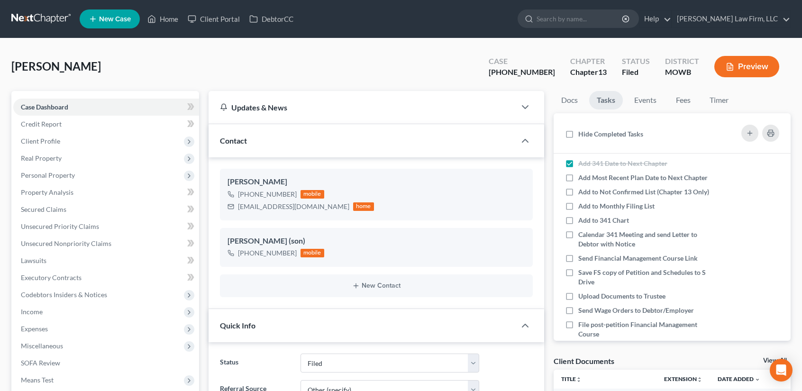
scroll to position [190, 0]
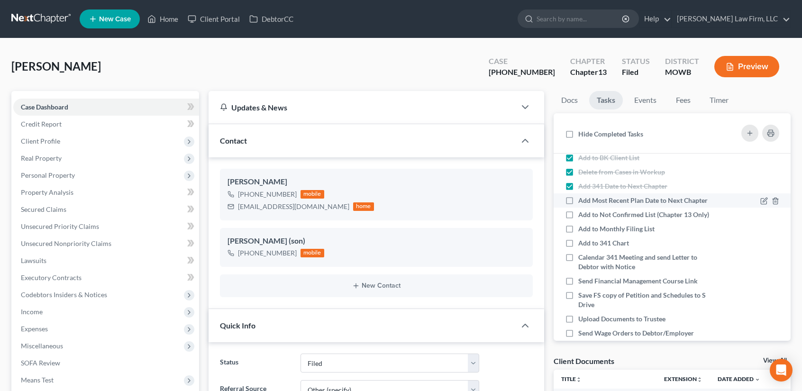
click at [578, 199] on label "Add Most Recent Plan Date to Next Chapter" at bounding box center [645, 200] width 134 height 9
click at [582, 199] on input "Add Most Recent Plan Date to Next Chapter" at bounding box center [585, 199] width 6 height 6
checkbox input "true"
click at [578, 219] on label "Add to Not Confirmed List (Chapter 13 Only)" at bounding box center [645, 214] width 134 height 9
click at [582, 216] on input "Add to Not Confirmed List (Chapter 13 Only)" at bounding box center [585, 213] width 6 height 6
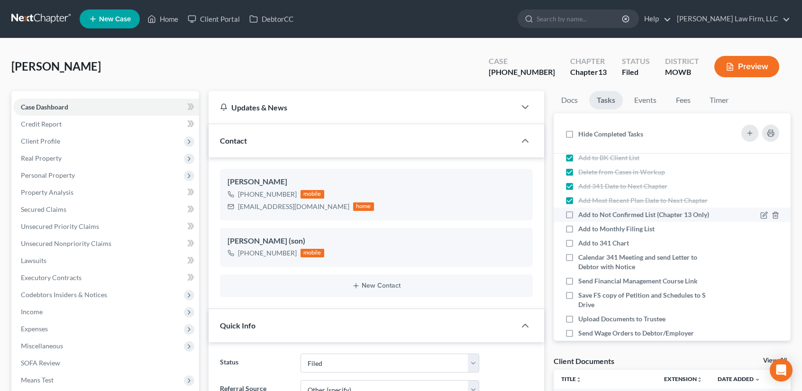
checkbox input "true"
click at [578, 234] on label "Add to Monthly Filing List" at bounding box center [620, 228] width 84 height 9
click at [582, 230] on input "Add to Monthly Filing List" at bounding box center [585, 227] width 6 height 6
checkbox input "true"
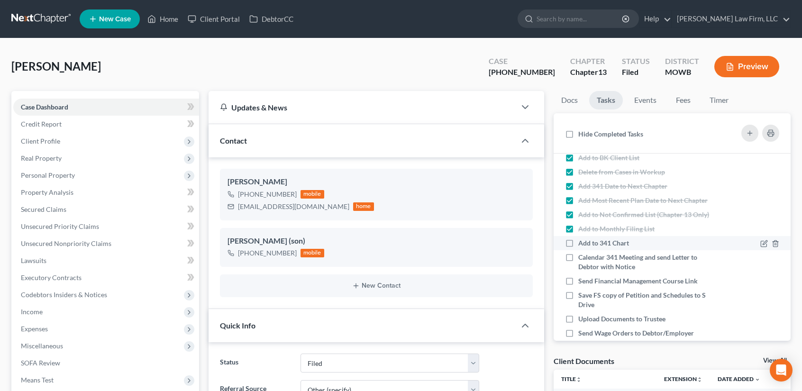
click at [578, 248] on label "Add to 341 Chart" at bounding box center [607, 242] width 58 height 9
click at [582, 244] on input "Add to 341 Chart" at bounding box center [585, 241] width 6 height 6
checkbox input "true"
drag, startPoint x: 567, startPoint y: 278, endPoint x: 572, endPoint y: 289, distance: 13.1
click at [578, 271] on label "Calendar 341 Meeting and send Letter to Debtor with Notice" at bounding box center [645, 261] width 134 height 19
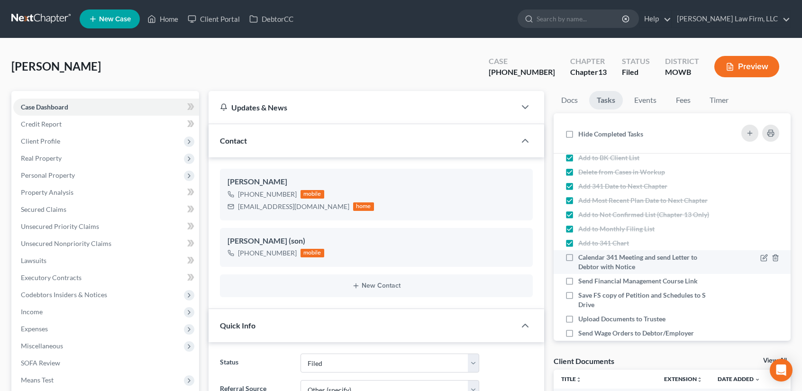
click at [582, 259] on input "Calendar 341 Meeting and send Letter to Debtor with Notice" at bounding box center [585, 255] width 6 height 6
checkbox input "true"
click at [578, 286] on label "Send Financial Management Course Link" at bounding box center [641, 280] width 127 height 9
click at [582, 282] on input "Send Financial Management Course Link" at bounding box center [585, 279] width 6 height 6
checkbox input "true"
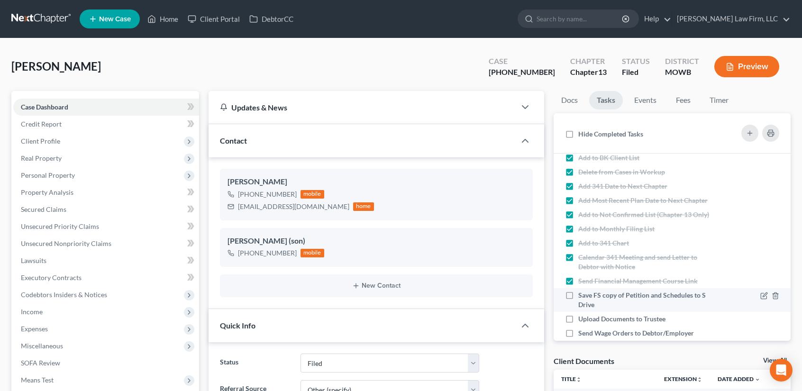
click at [578, 309] on label "Save FS copy of Petition and Schedules to S Drive" at bounding box center [645, 299] width 134 height 19
click at [582, 297] on input "Save FS copy of Petition and Schedules to S Drive" at bounding box center [585, 293] width 6 height 6
checkbox input "true"
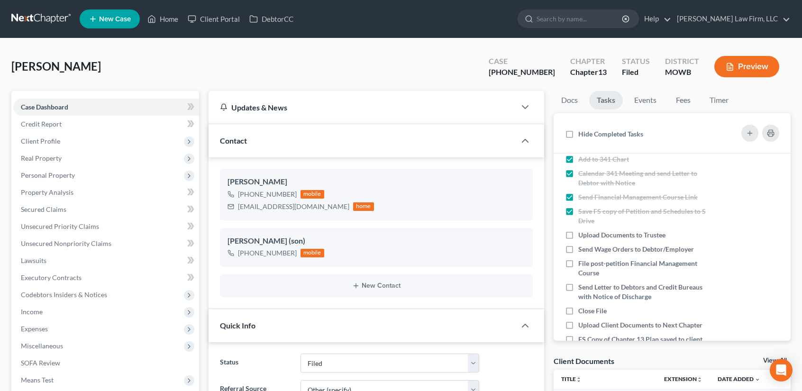
scroll to position [290, 0]
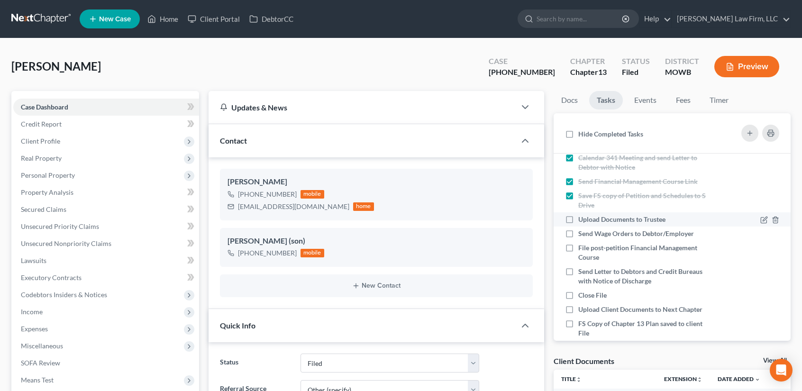
click at [578, 224] on label "Upload Documents to Trustee" at bounding box center [625, 219] width 95 height 9
click at [582, 221] on input "Upload Documents to Trustee" at bounding box center [585, 218] width 6 height 6
checkbox input "true"
